Goal: Information Seeking & Learning: Learn about a topic

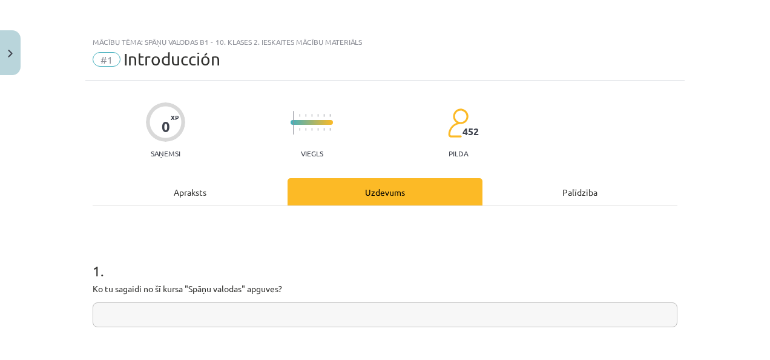
scroll to position [151, 0]
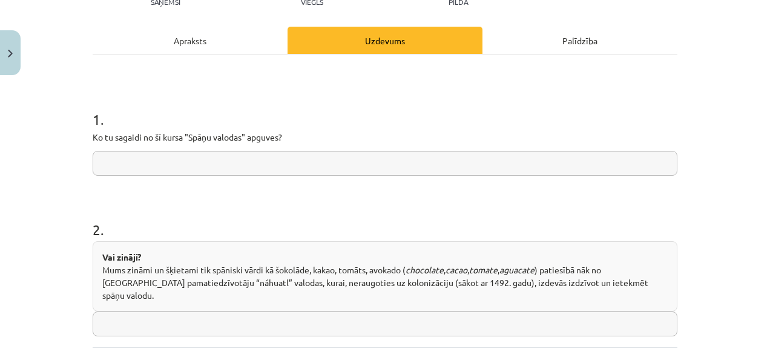
click at [302, 173] on input "text" at bounding box center [385, 163] width 585 height 25
type input "**********"
click at [272, 311] on input "text" at bounding box center [385, 323] width 585 height 25
click at [277, 311] on input "text" at bounding box center [385, 323] width 585 height 25
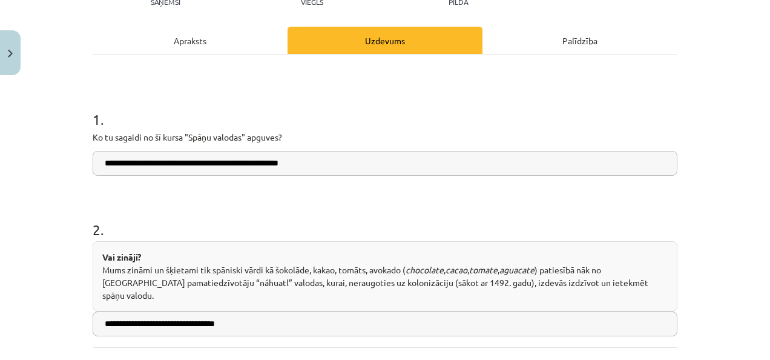
type input "**********"
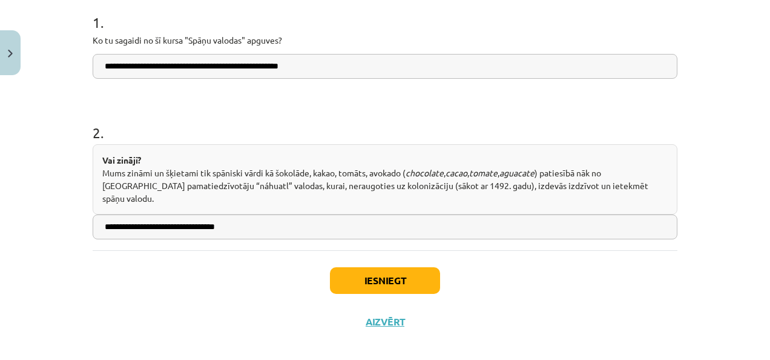
click at [369, 250] on div "Iesniegt Aizvērt" at bounding box center [385, 292] width 585 height 85
click at [365, 252] on div "Iesniegt Aizvērt" at bounding box center [385, 292] width 585 height 85
click at [365, 267] on button "Iesniegt" at bounding box center [385, 280] width 110 height 27
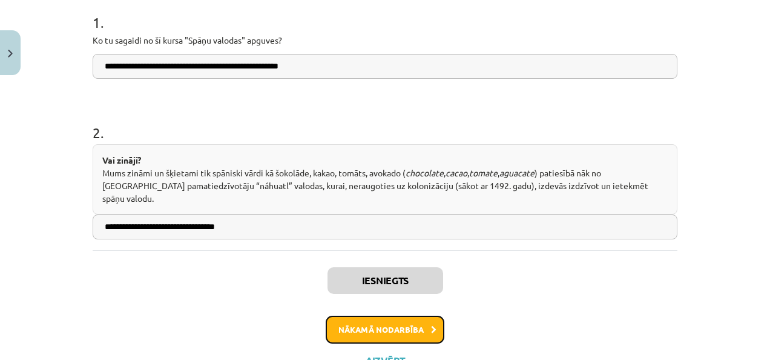
click at [423, 315] on button "Nākamā nodarbība" at bounding box center [385, 329] width 119 height 28
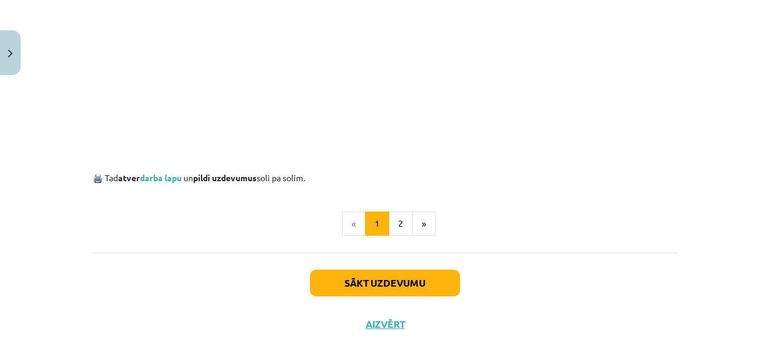
scroll to position [795, 0]
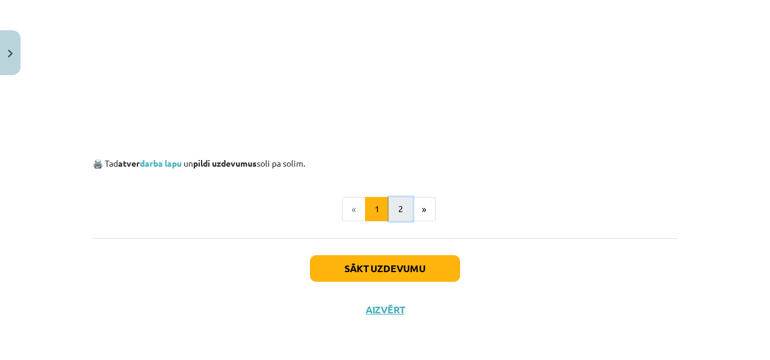
click at [398, 216] on button "2" at bounding box center [401, 209] width 24 height 24
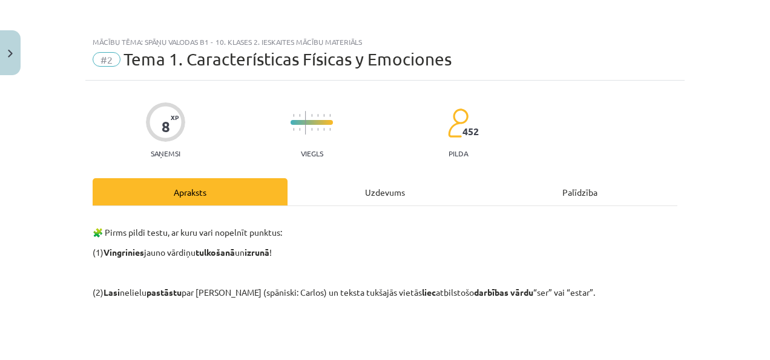
scroll to position [0, 0]
click at [581, 186] on div "Palīdzība" at bounding box center [580, 191] width 195 height 27
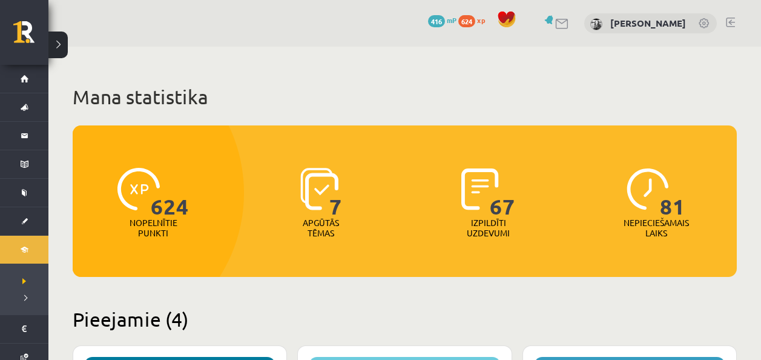
scroll to position [363, 0]
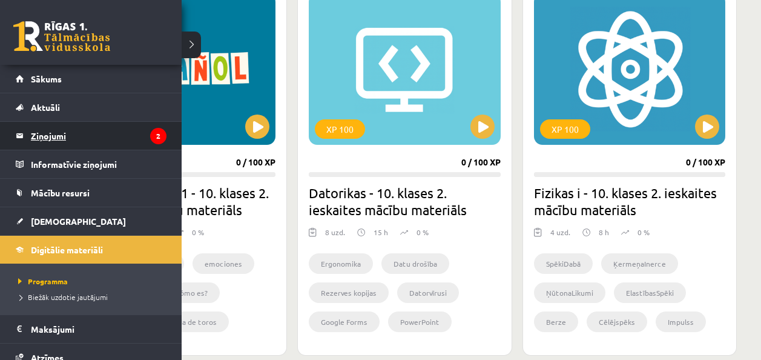
click at [64, 136] on legend "Ziņojumi 2" at bounding box center [99, 136] width 136 height 28
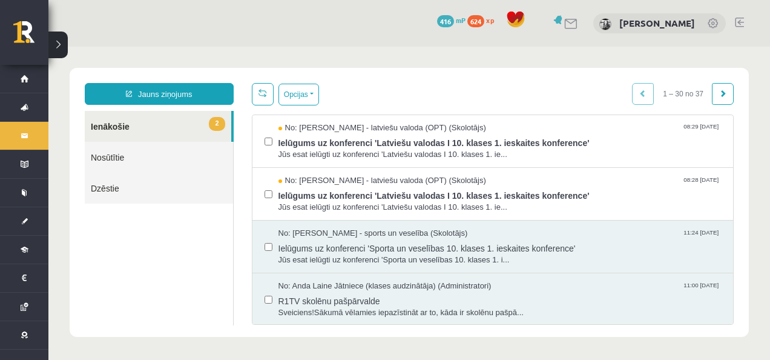
click at [437, 20] on span "416" at bounding box center [445, 21] width 17 height 12
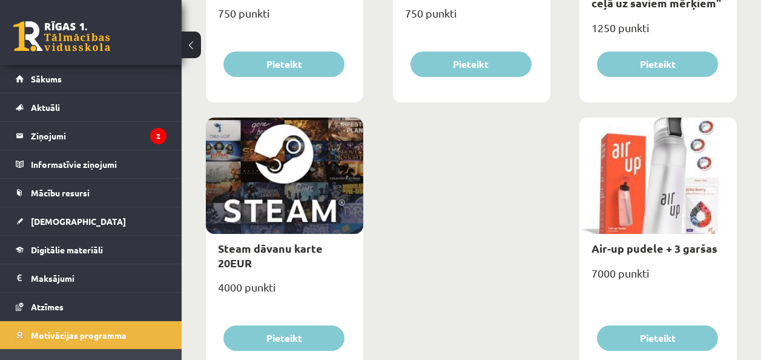
scroll to position [2048, 0]
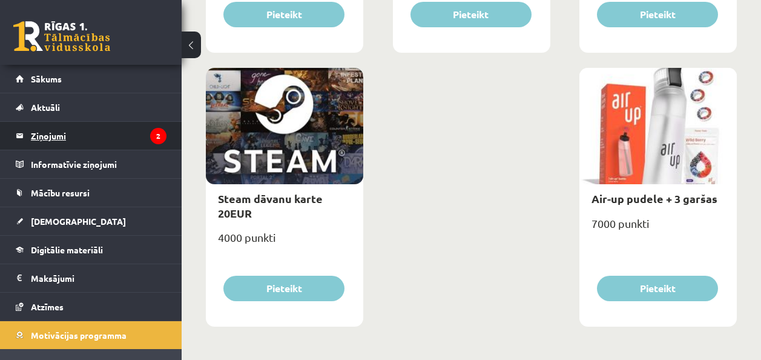
click at [109, 139] on legend "Ziņojumi 2" at bounding box center [99, 136] width 136 height 28
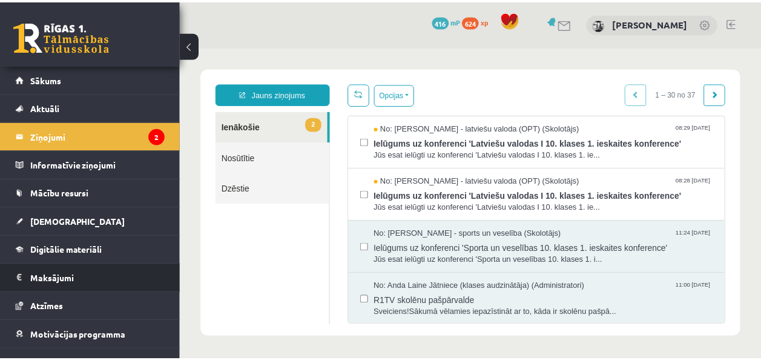
scroll to position [46, 0]
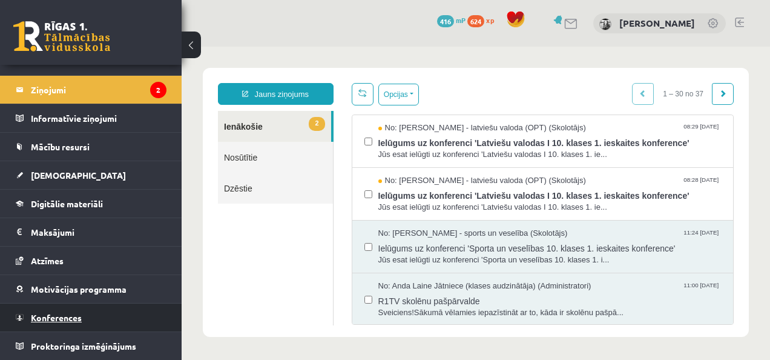
click at [71, 328] on link "Konferences" at bounding box center [91, 317] width 151 height 28
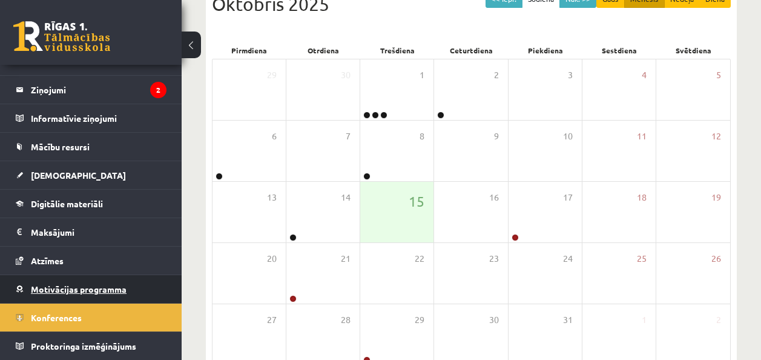
scroll to position [182, 0]
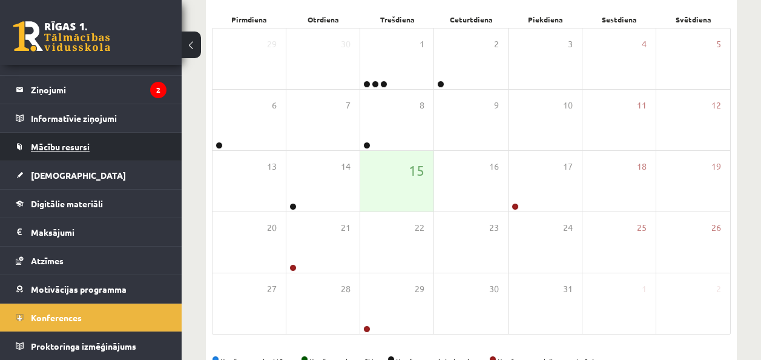
click at [59, 156] on link "Mācību resursi" at bounding box center [91, 147] width 151 height 28
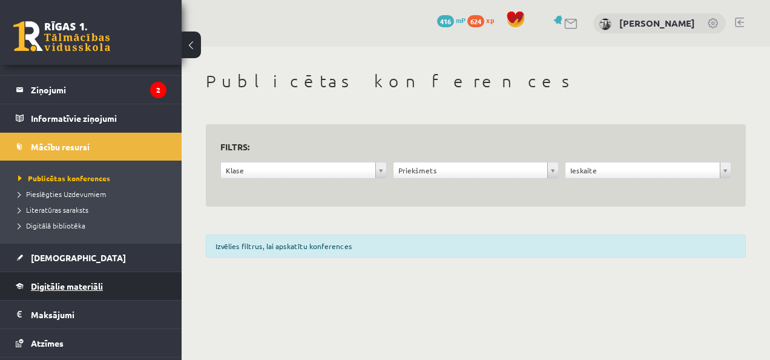
click at [76, 286] on span "Digitālie materiāli" at bounding box center [67, 285] width 72 height 11
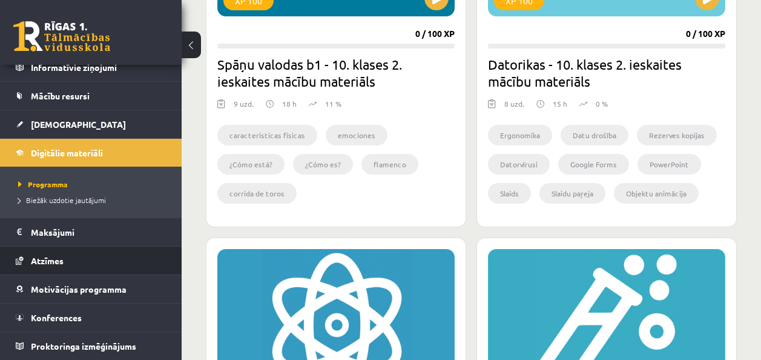
scroll to position [545, 0]
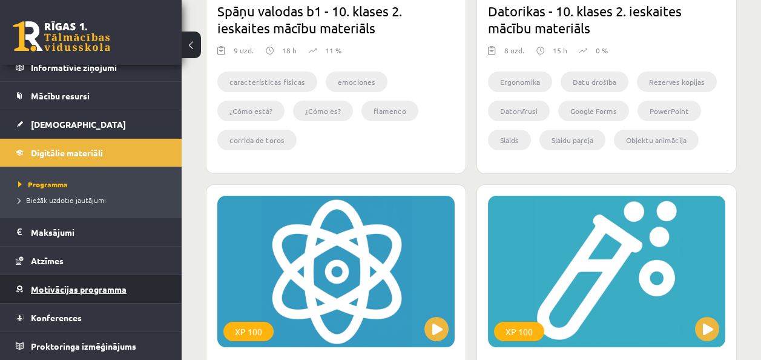
click at [107, 280] on link "Motivācijas programma" at bounding box center [91, 289] width 151 height 28
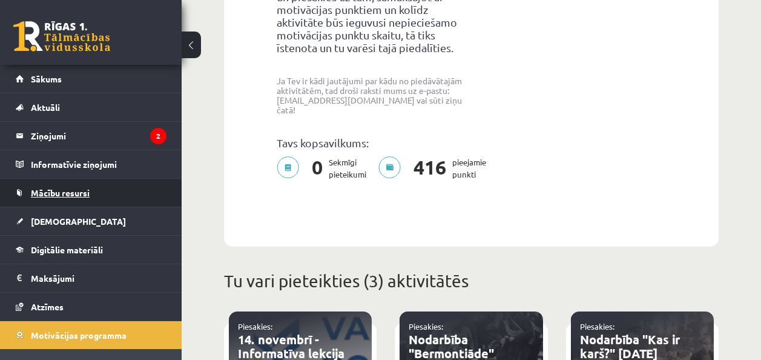
click at [151, 197] on link "Mācību resursi" at bounding box center [91, 193] width 151 height 28
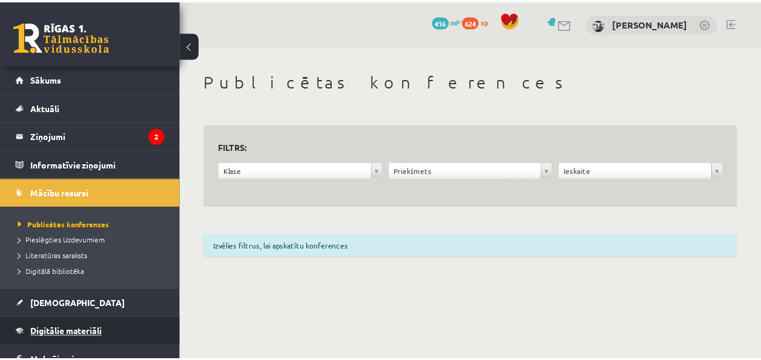
scroll to position [61, 0]
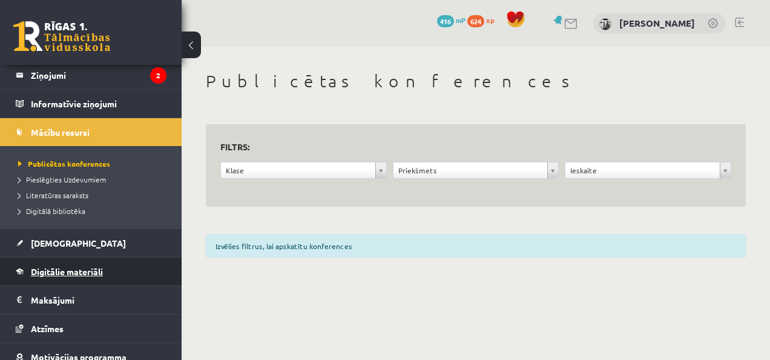
click at [48, 271] on span "Digitālie materiāli" at bounding box center [67, 271] width 72 height 11
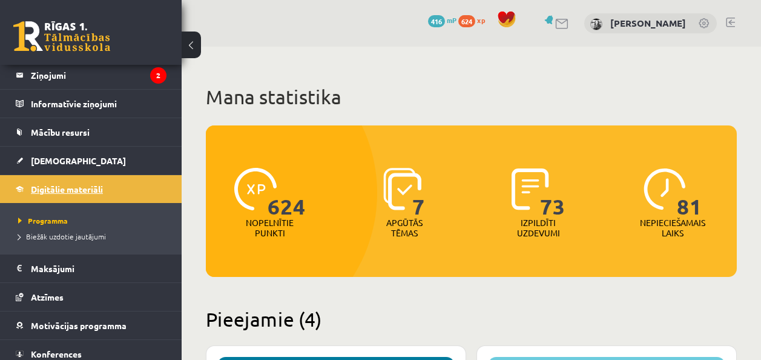
scroll to position [97, 0]
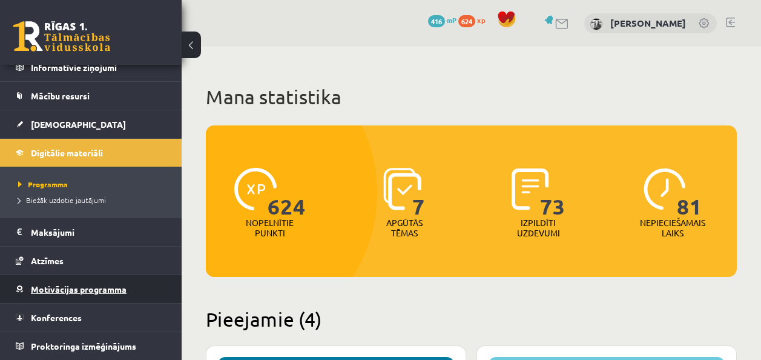
click at [20, 280] on link "Motivācijas programma" at bounding box center [91, 289] width 151 height 28
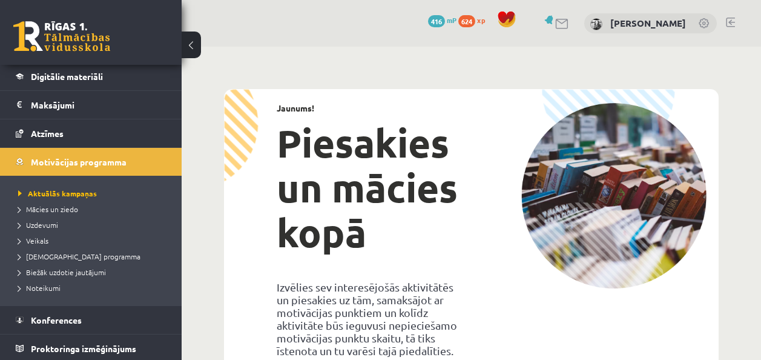
scroll to position [176, 0]
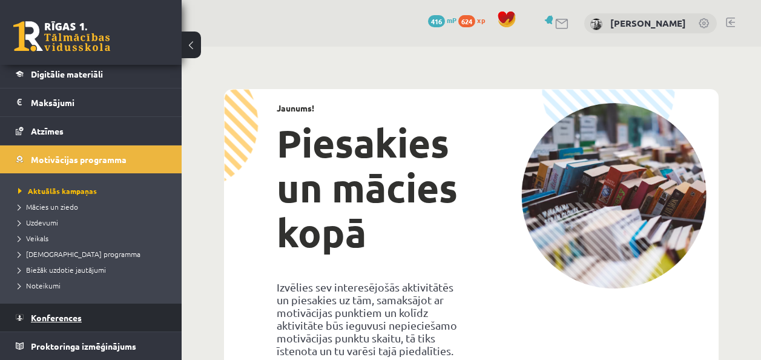
click at [35, 312] on link "Konferences" at bounding box center [91, 317] width 151 height 28
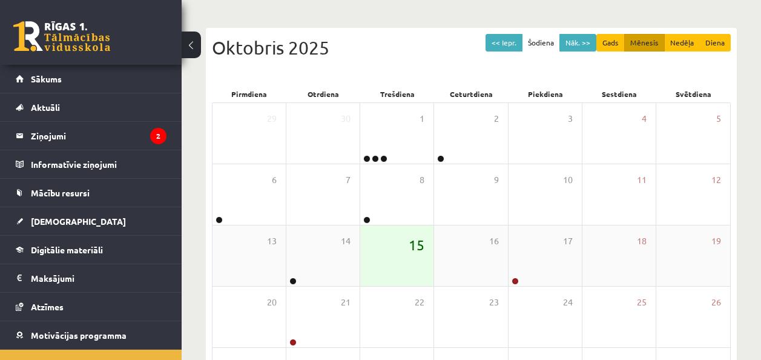
scroll to position [121, 0]
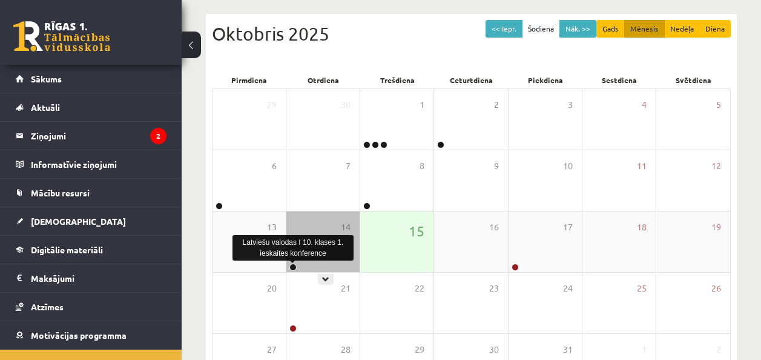
click at [291, 265] on link at bounding box center [292, 266] width 7 height 7
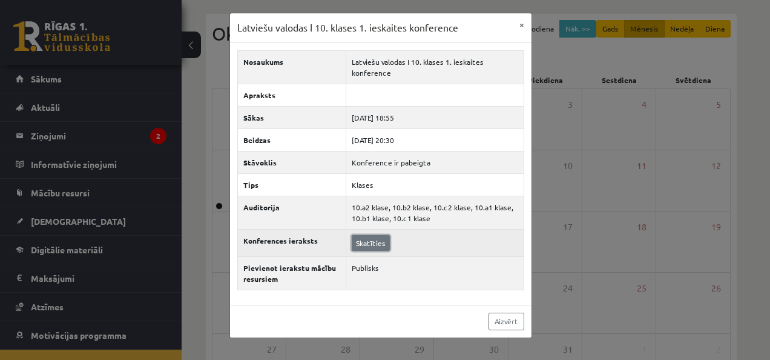
click at [358, 245] on link "Skatīties" at bounding box center [371, 243] width 38 height 16
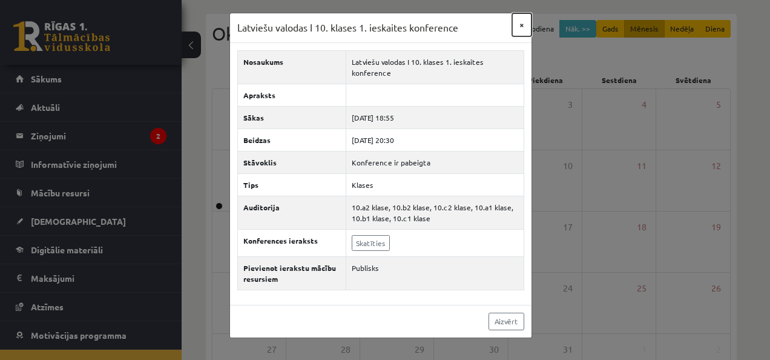
click at [521, 30] on button "×" at bounding box center [521, 24] width 19 height 23
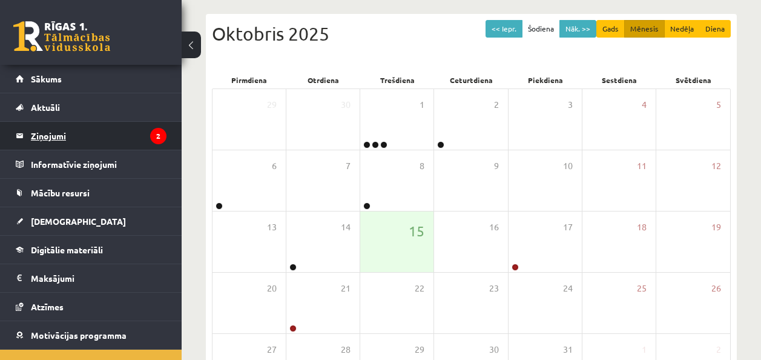
click at [73, 134] on legend "Ziņojumi 2" at bounding box center [99, 136] width 136 height 28
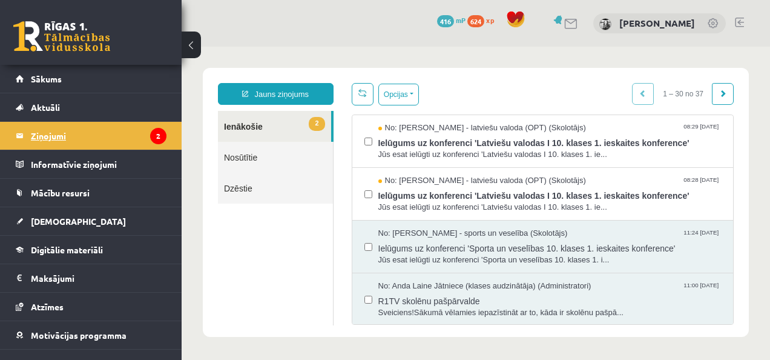
click at [111, 142] on legend "Ziņojumi 2" at bounding box center [99, 136] width 136 height 28
click at [269, 127] on link "2 Ienākošie" at bounding box center [274, 126] width 113 height 31
click at [97, 159] on legend "Informatīvie ziņojumi 0" at bounding box center [99, 164] width 136 height 28
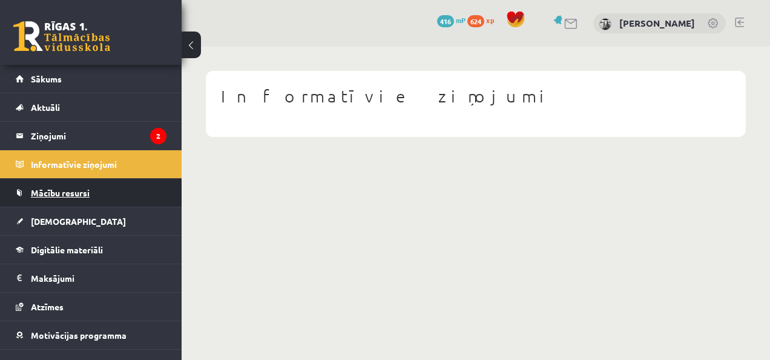
click at [62, 197] on span "Mācību resursi" at bounding box center [60, 192] width 59 height 11
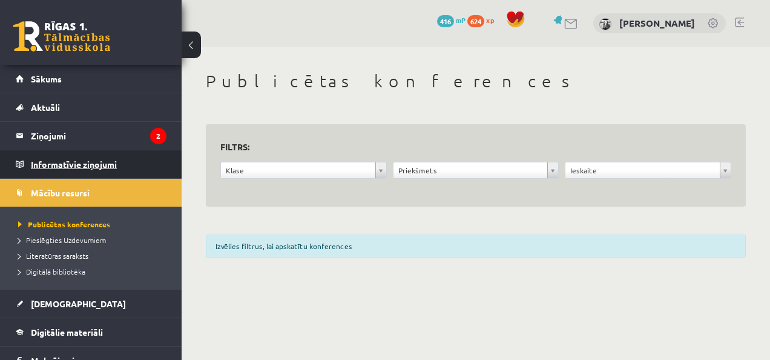
click at [75, 170] on legend "Informatīvie ziņojumi 0" at bounding box center [99, 164] width 136 height 28
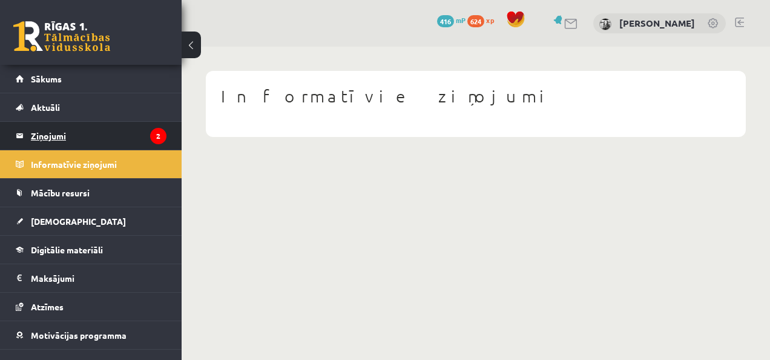
click at [84, 141] on legend "Ziņojumi 2" at bounding box center [99, 136] width 136 height 28
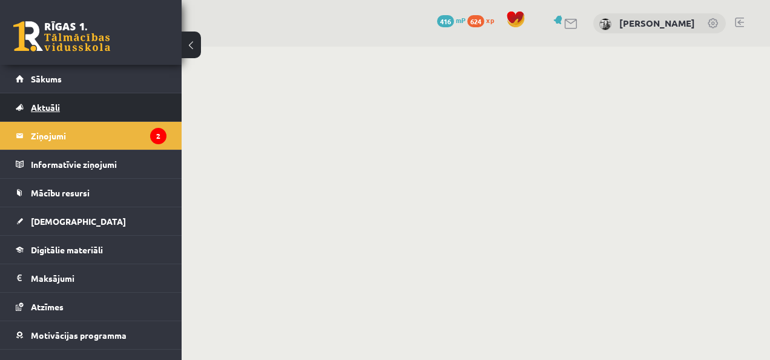
click at [88, 119] on link "Aktuāli" at bounding box center [91, 107] width 151 height 28
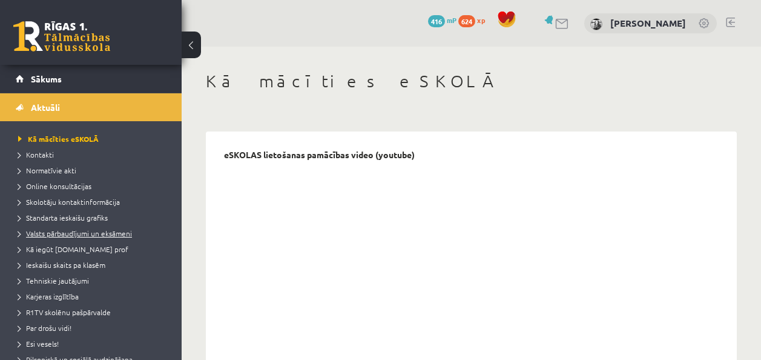
click at [91, 237] on link "Valsts pārbaudījumi un eksāmeni" at bounding box center [93, 233] width 151 height 11
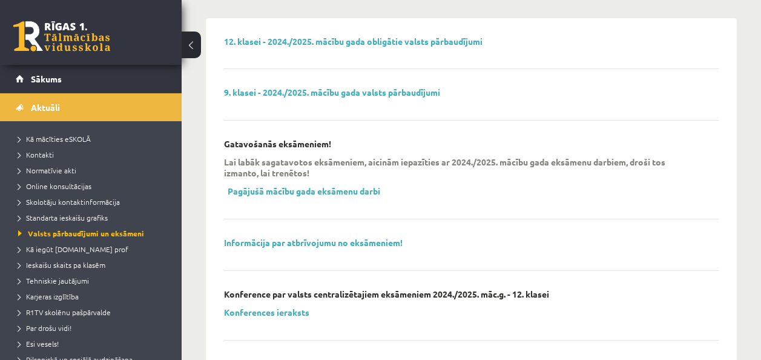
scroll to position [61, 0]
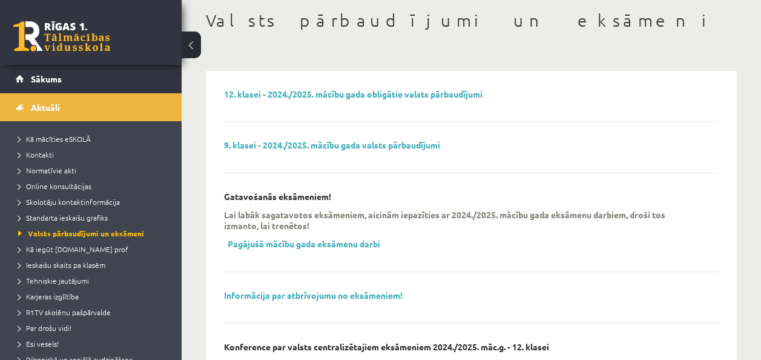
click at [318, 91] on link "12. klasei - 2024./2025. mācību gada obligātie valsts pārbaudījumi" at bounding box center [353, 93] width 259 height 11
